Goal: Task Accomplishment & Management: Manage account settings

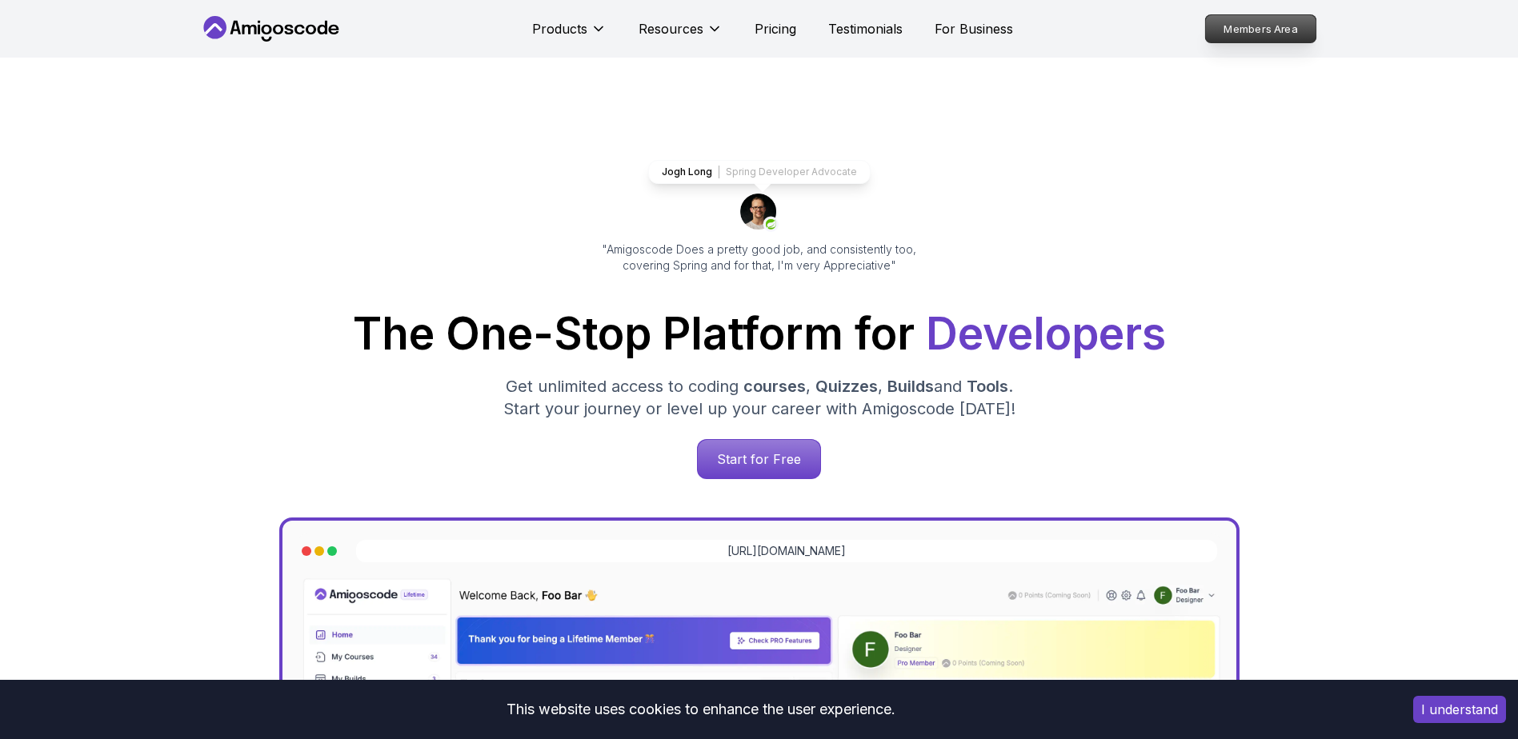
click at [1250, 21] on p "Members Area" at bounding box center [1260, 28] width 110 height 27
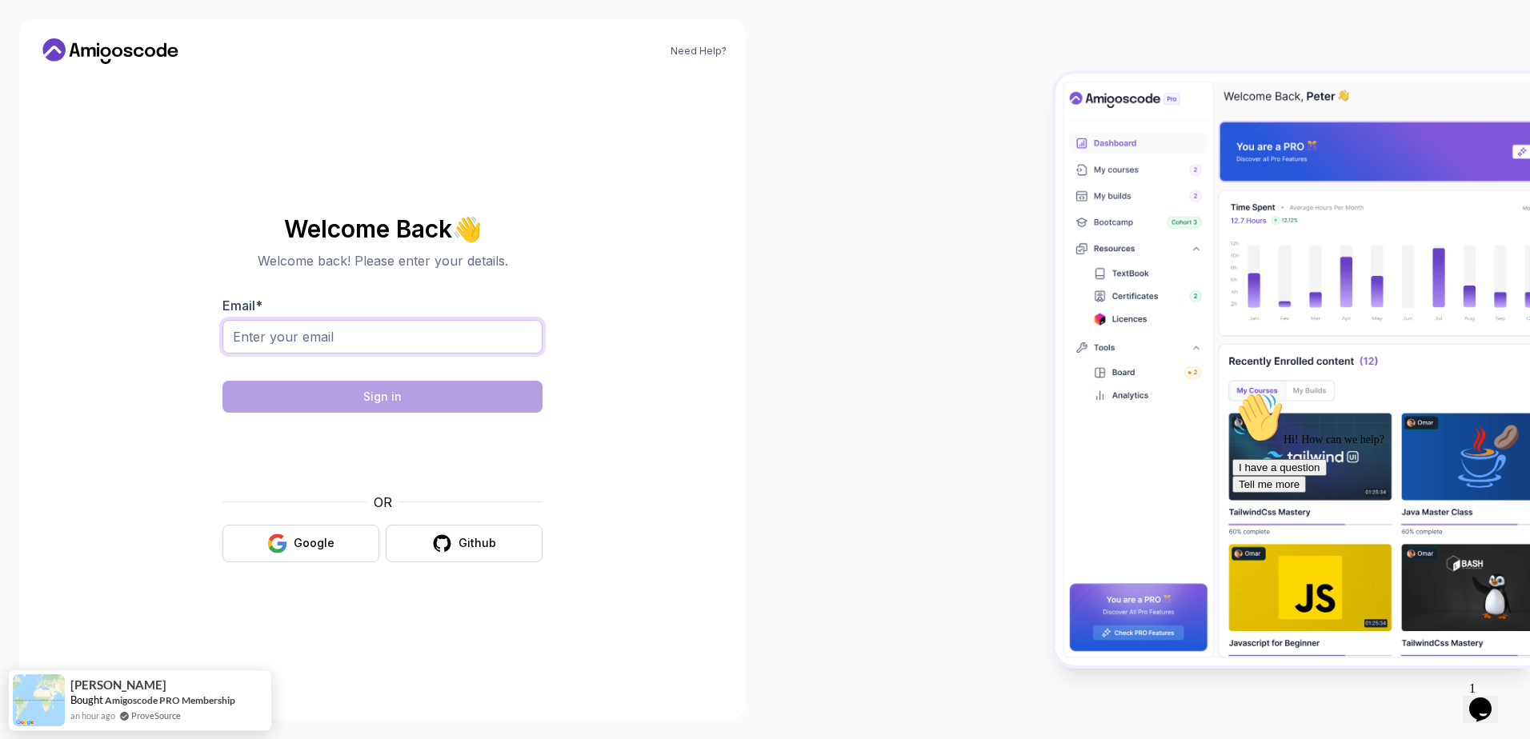
click at [418, 340] on input "Email *" at bounding box center [382, 337] width 320 height 34
type input "[EMAIL_ADDRESS][DOMAIN_NAME]"
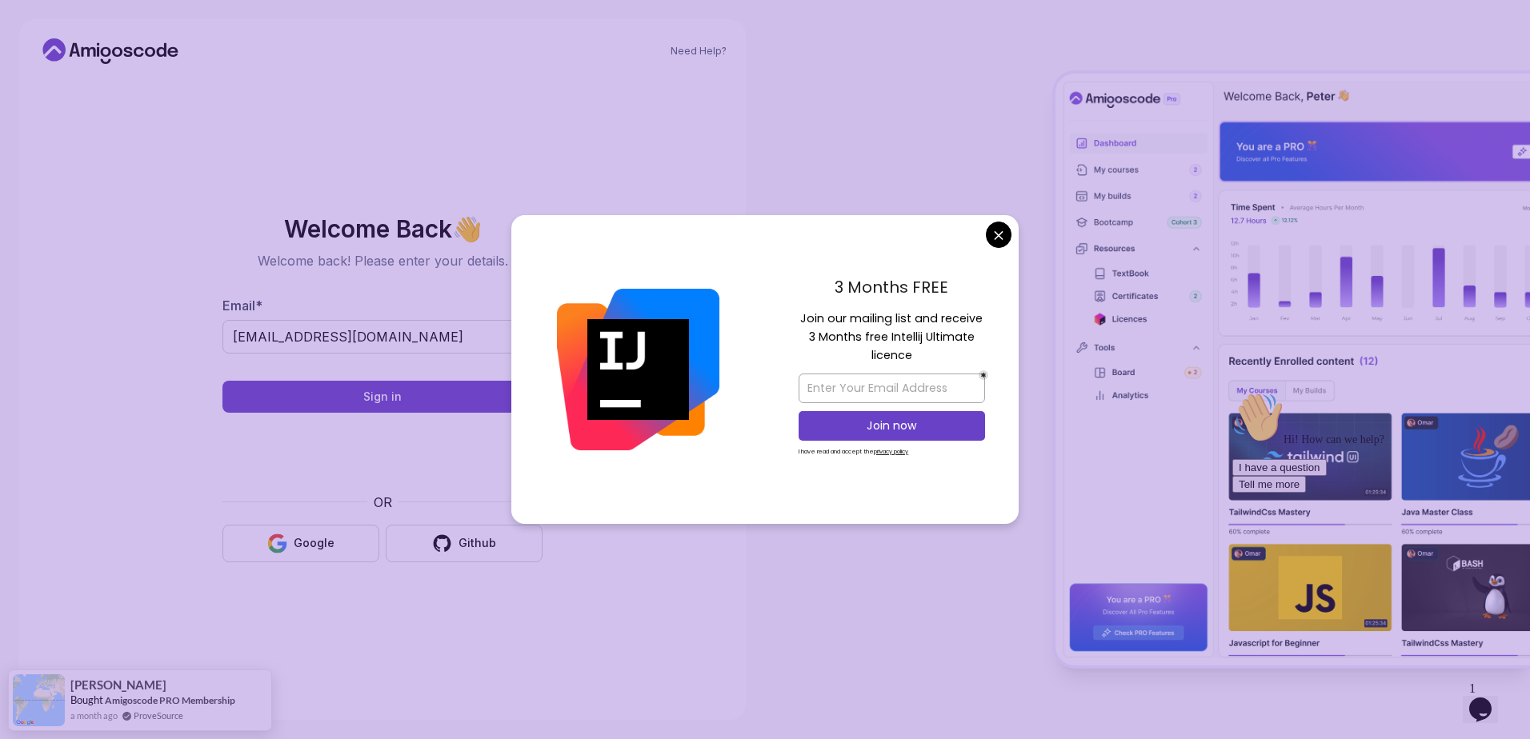
click at [1002, 230] on body "Need Help? Welcome Back 👋 Welcome back! Please enter your details. Email * [EMA…" at bounding box center [765, 369] width 1530 height 739
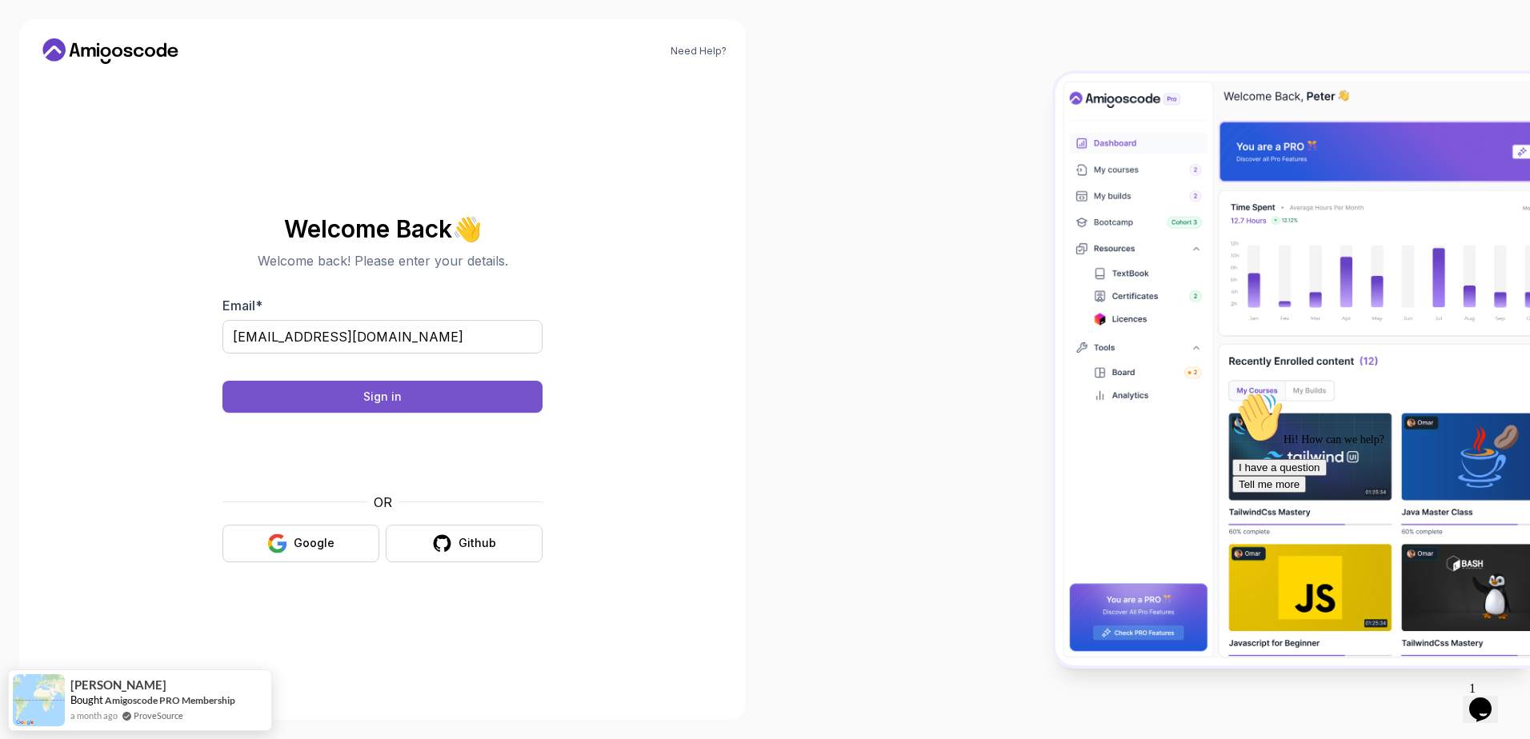
click at [439, 402] on button "Sign in" at bounding box center [382, 397] width 320 height 32
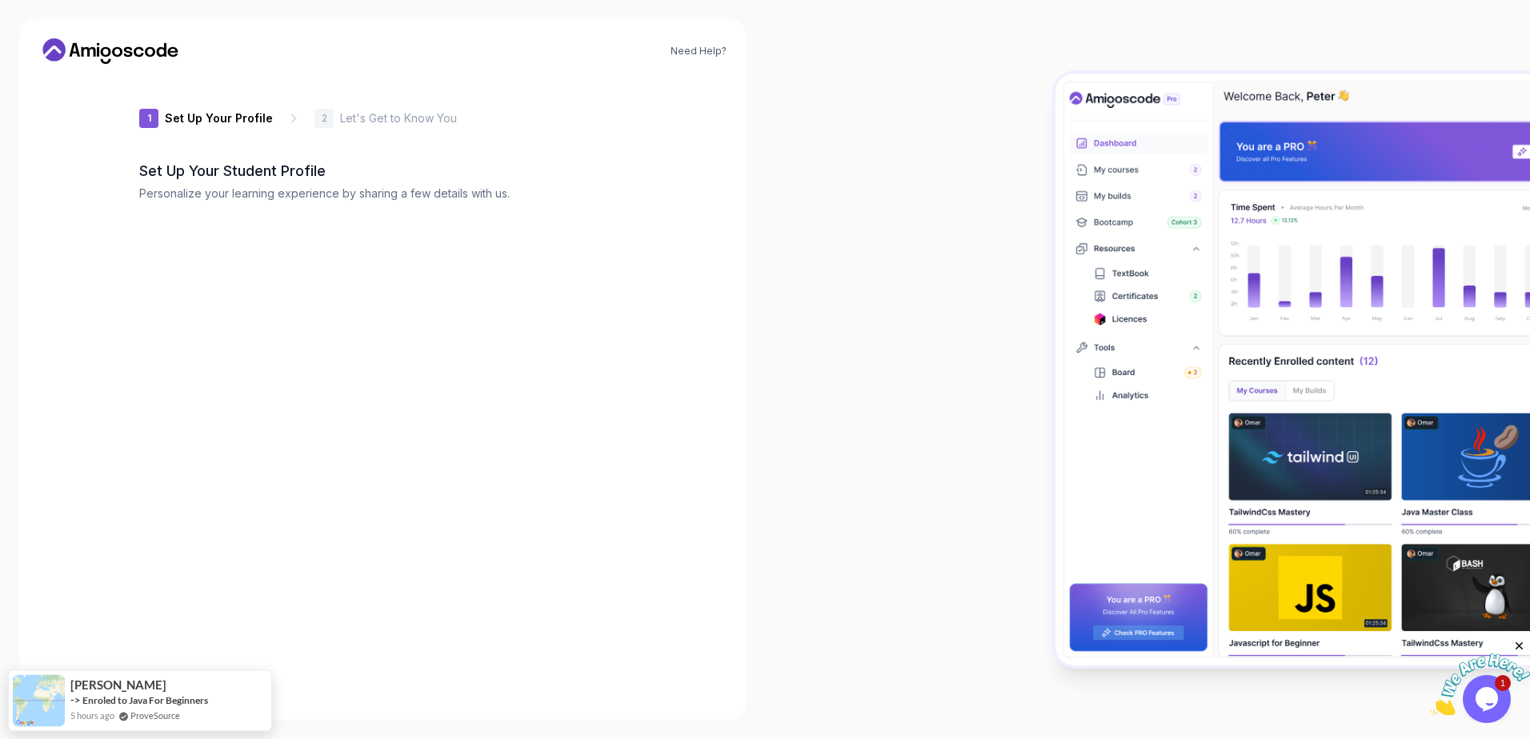
type input "loftyrabbitc5506"
